Goal: Information Seeking & Learning: Stay updated

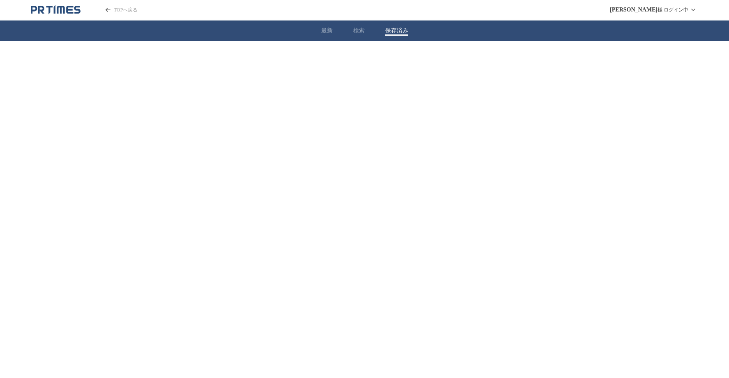
click at [394, 31] on button "保存済み" at bounding box center [396, 30] width 23 height 7
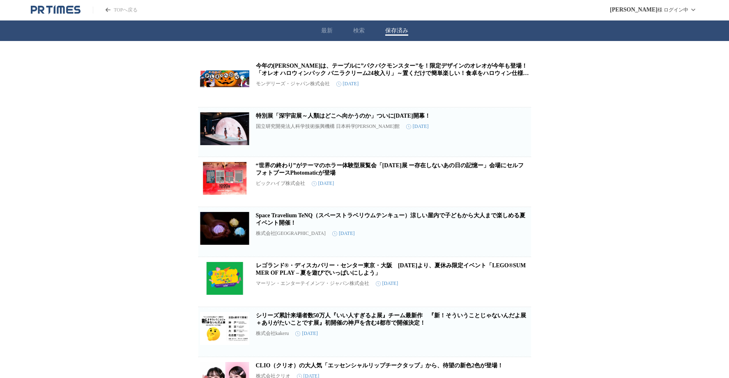
click at [360, 70] on h2 "今年の[PERSON_NAME]は、テーブルに”パクパクモンスター”を！限定デザインのオレオが今年も登場！ 「オレオ ハロウィンパック バニラクリーム24枚入…" at bounding box center [392, 69] width 273 height 15
click at [360, 72] on link "今年の[PERSON_NAME]は、テーブルに”パクパクモンスター”を！限定デザインのオレオが今年も登場！ 「オレオ ハロウィンパック バニラクリーム24枚入…" at bounding box center [392, 73] width 273 height 21
click at [67, 6] on icon "PR TIMESのトップページはこちら" at bounding box center [56, 10] width 50 height 10
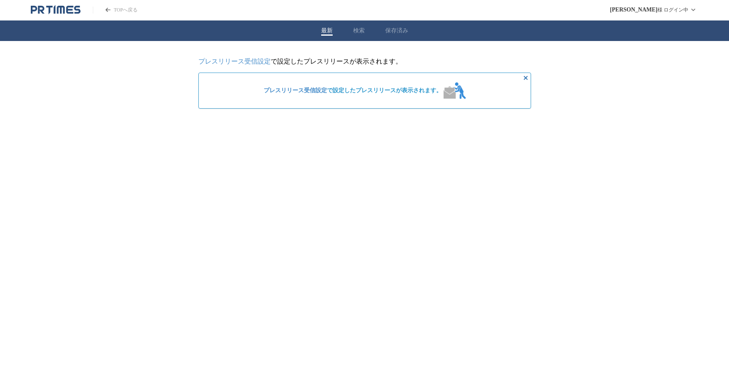
click at [392, 37] on div "最新 検索 保存済み" at bounding box center [364, 31] width 729 height 21
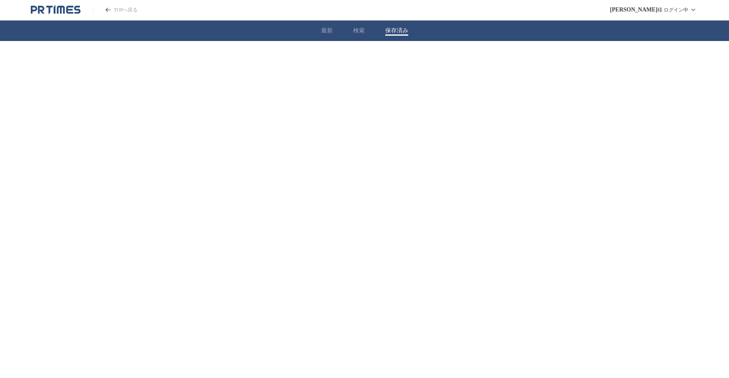
click at [396, 34] on button "保存済み" at bounding box center [396, 30] width 23 height 7
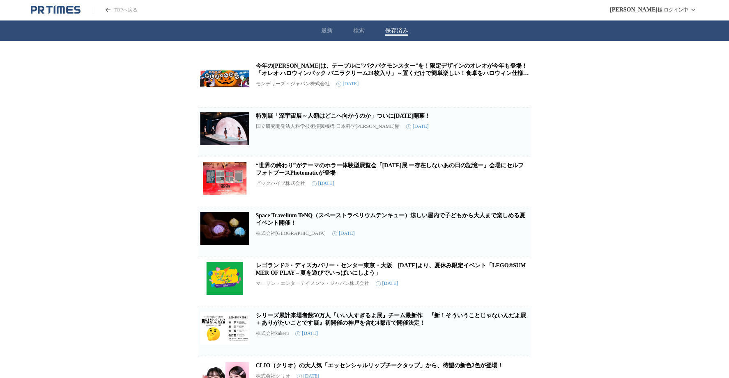
click at [346, 71] on h2 "今年の[PERSON_NAME]は、テーブルに”パクパクモンスター”を！限定デザインのオレオが今年も登場！ 「オレオ ハロウィンパック バニラクリーム24枚入…" at bounding box center [392, 69] width 273 height 15
click at [347, 72] on link "今年の[PERSON_NAME]は、テーブルに”パクパクモンスター”を！限定デザインのオレオが今年も登場！ 「オレオ ハロウィンパック バニラクリーム24枚入…" at bounding box center [392, 73] width 273 height 21
